Goal: Task Accomplishment & Management: Complete application form

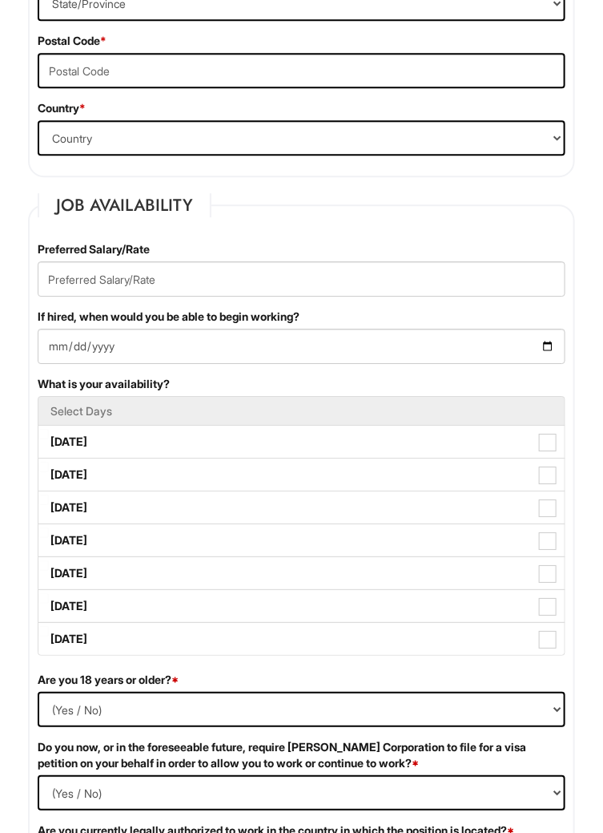
scroll to position [1037, 0]
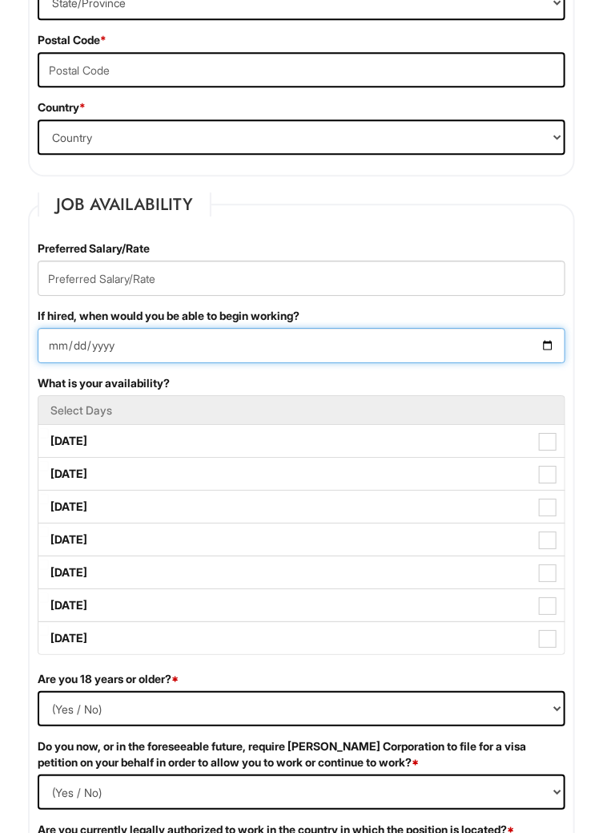
click at [542, 353] on input "If hired, when would you be able to begin working?" at bounding box center [302, 345] width 528 height 35
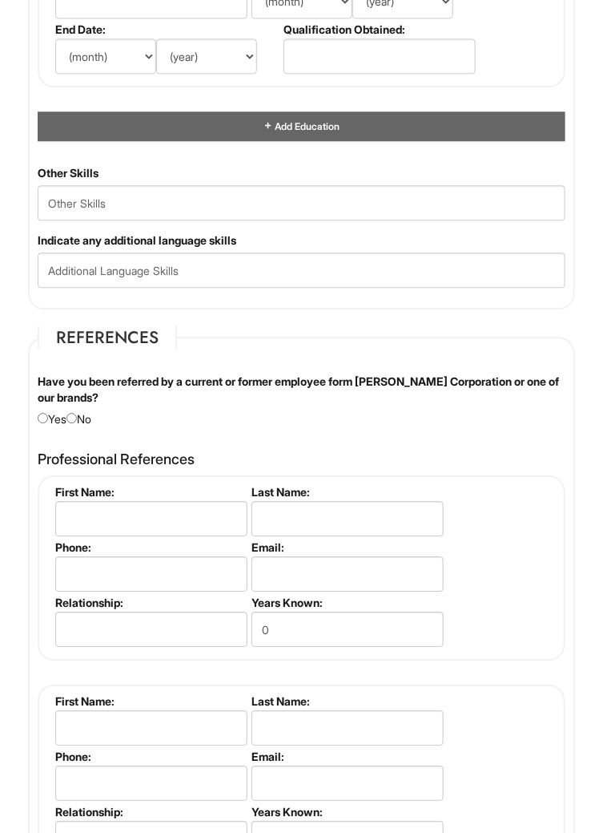
scroll to position [2340, 0]
click at [96, 421] on div "Have you been referred by a current or former employee form [PERSON_NAME] Corpo…" at bounding box center [302, 400] width 552 height 54
click at [88, 426] on div "Have you been referred by a current or former employee form [PERSON_NAME] Corpo…" at bounding box center [302, 400] width 552 height 54
click at [76, 423] on input "radio" at bounding box center [72, 418] width 10 height 10
radio input "true"
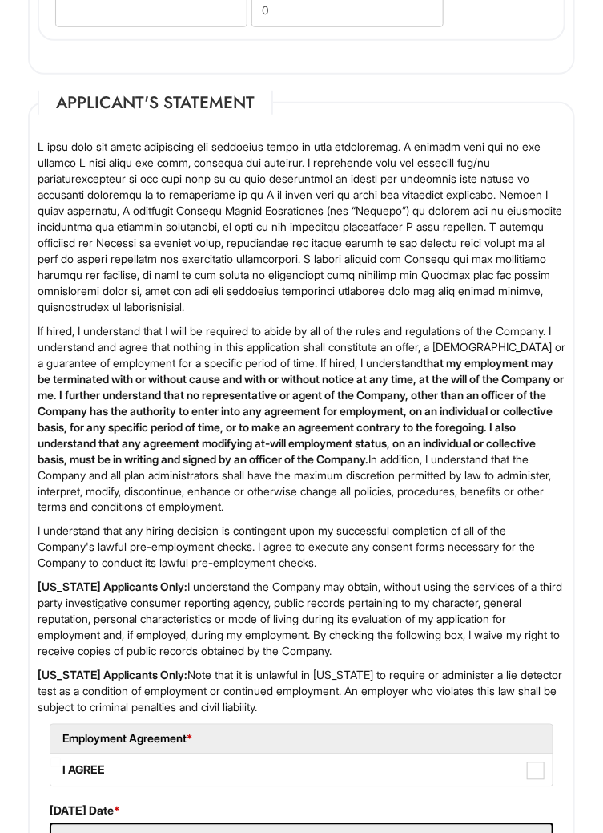
scroll to position [3339, 0]
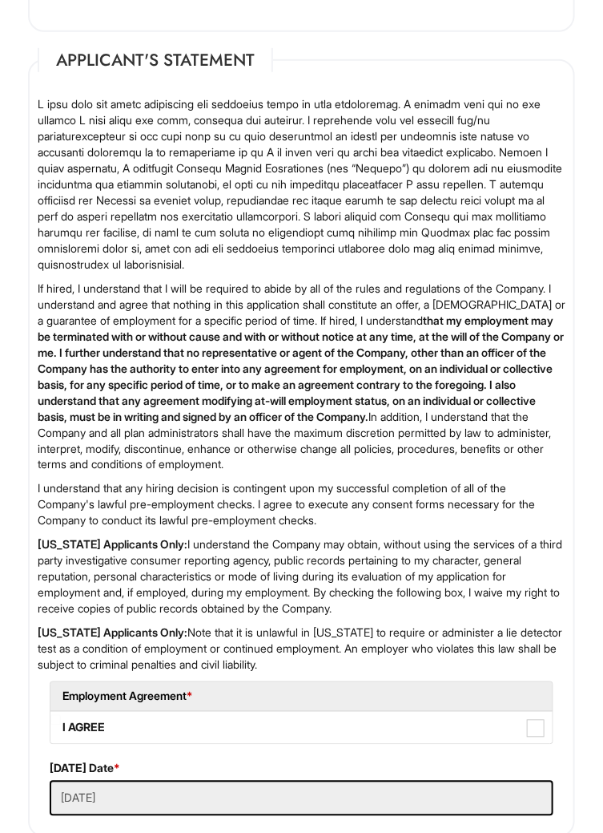
scroll to position [3339, 0]
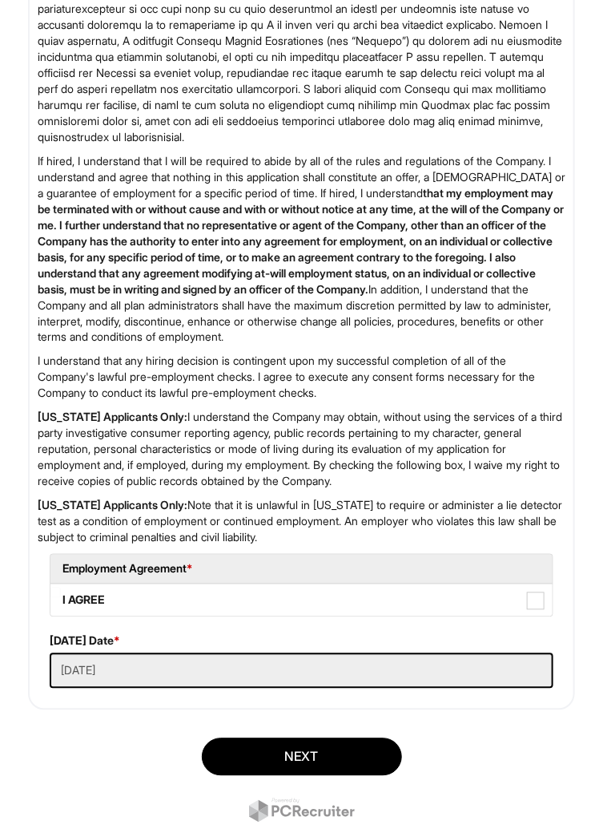
click at [256, 830] on div "Next" at bounding box center [301, 782] width 571 height 112
